Goal: Transaction & Acquisition: Purchase product/service

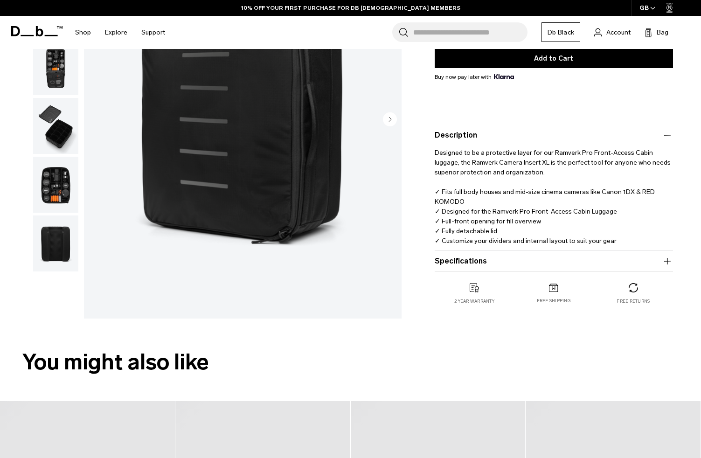
click at [477, 263] on button "Specifications" at bounding box center [554, 261] width 238 height 11
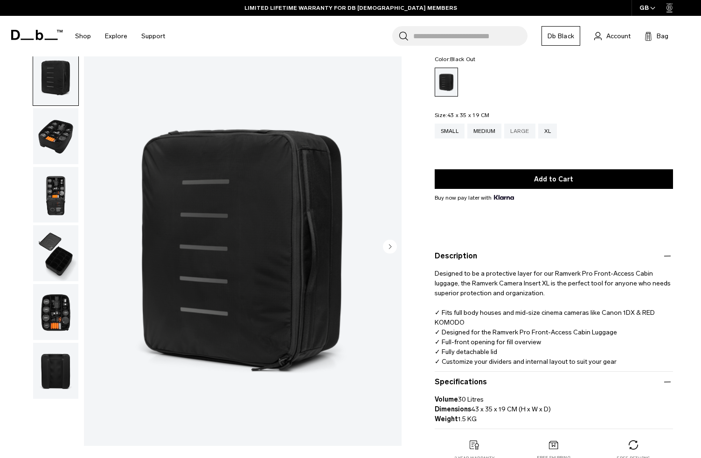
scroll to position [47, 0]
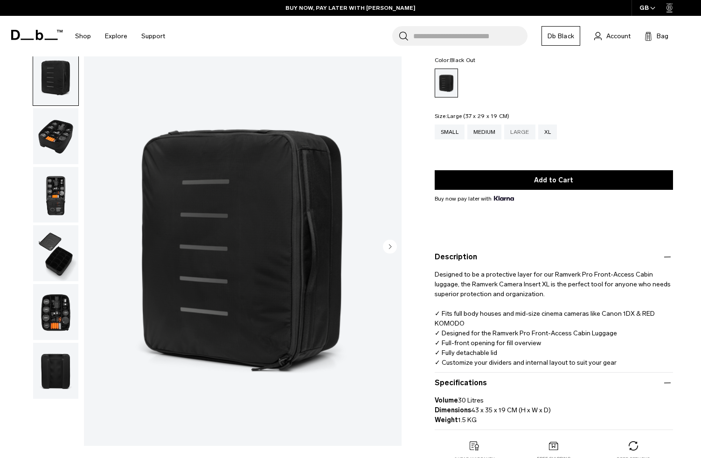
click at [525, 132] on div "Large" at bounding box center [519, 132] width 31 height 15
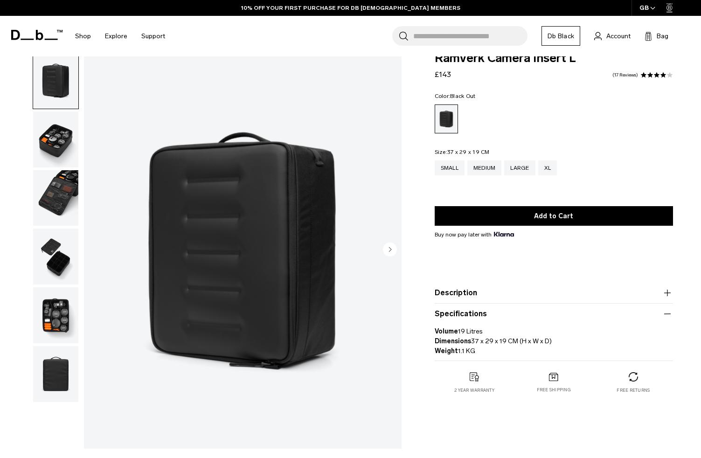
scroll to position [8, 0]
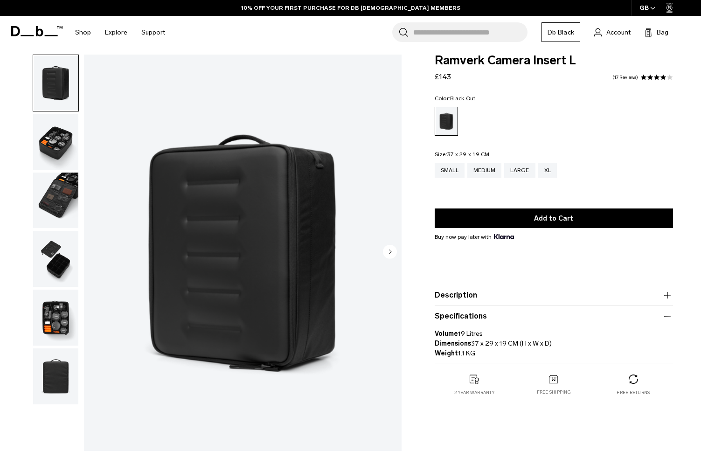
click at [64, 144] on img "button" at bounding box center [55, 142] width 45 height 56
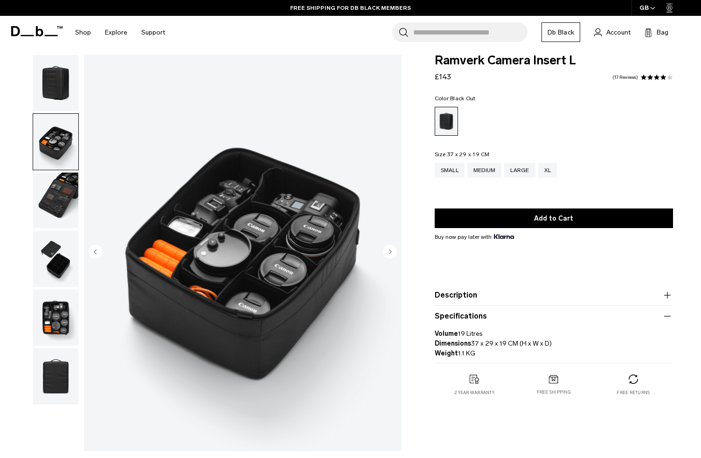
click at [55, 280] on img "button" at bounding box center [55, 259] width 45 height 56
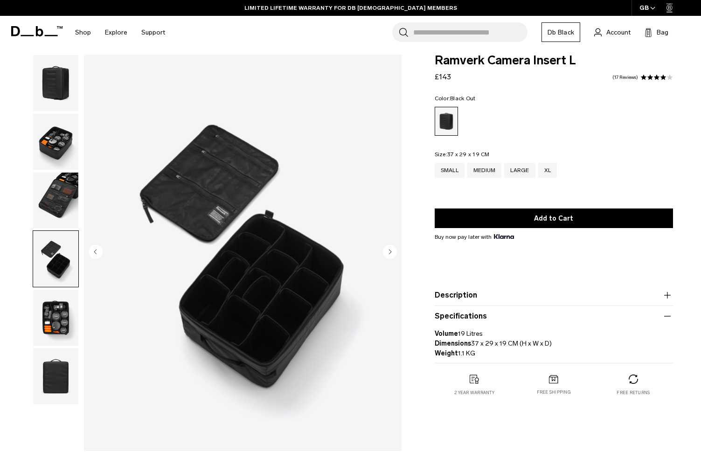
click at [655, 77] on span at bounding box center [657, 77] width 7 height 7
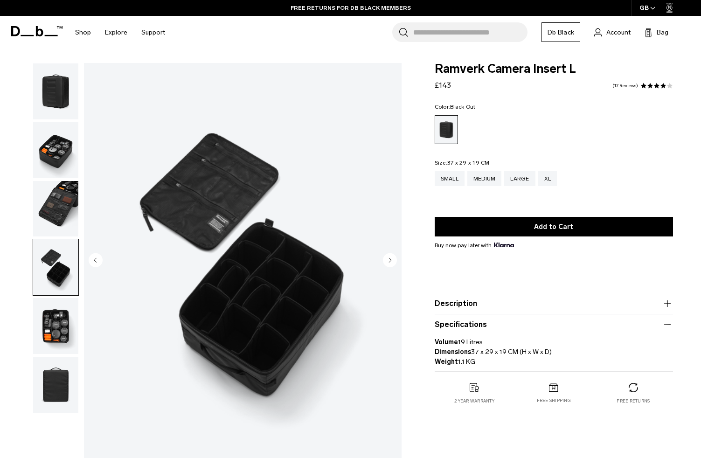
scroll to position [0, 0]
